Goal: Find specific page/section: Find specific page/section

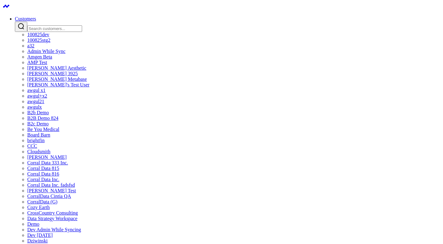
type input "m"
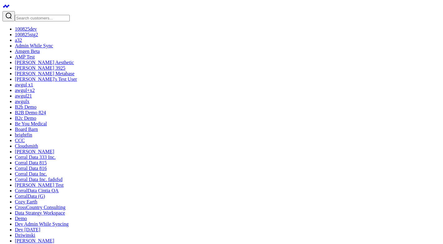
click at [40, 54] on link "Amgen Beta" at bounding box center [27, 51] width 25 height 5
